Goal: Information Seeking & Learning: Check status

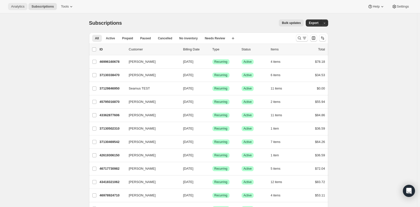
click at [20, 7] on span "Analytics" at bounding box center [17, 7] width 13 height 4
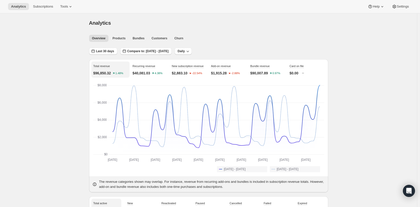
click at [158, 39] on span "Customers" at bounding box center [159, 38] width 16 height 4
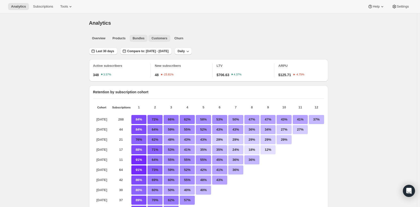
click at [137, 39] on span "Bundles" at bounding box center [139, 38] width 12 height 4
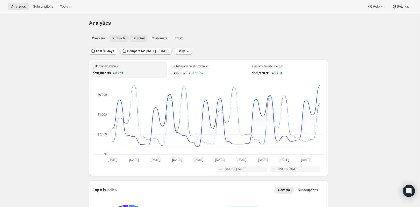
click at [120, 38] on span "Products" at bounding box center [118, 38] width 13 height 4
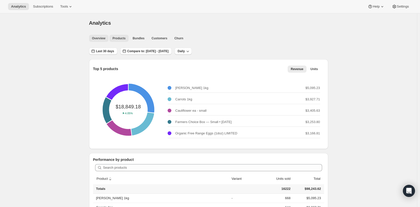
click at [102, 36] on span "Overview" at bounding box center [98, 38] width 13 height 4
